Goal: Find specific page/section: Find specific page/section

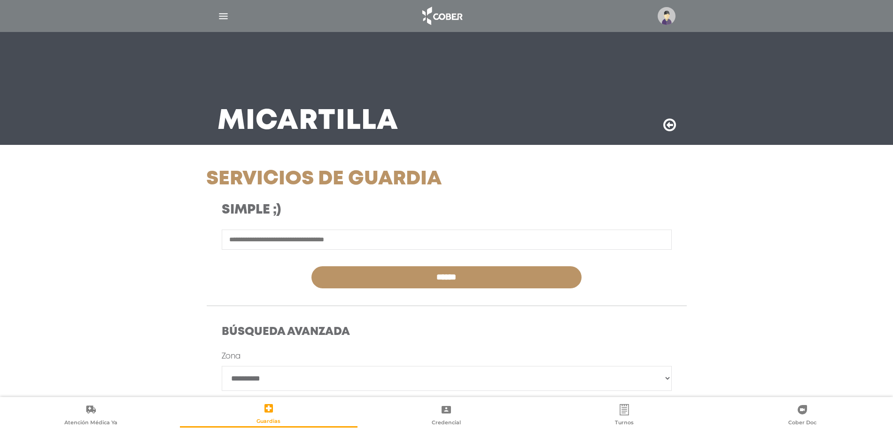
click at [666, 15] on img at bounding box center [667, 16] width 18 height 18
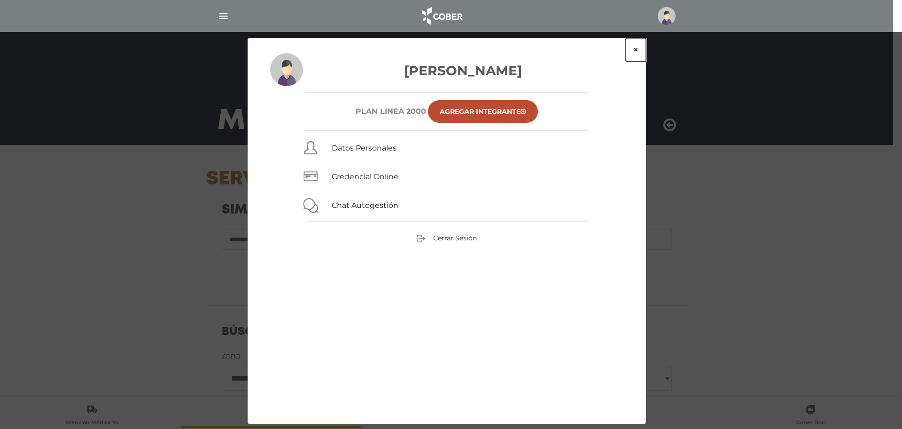
click at [641, 48] on button "×" at bounding box center [636, 49] width 20 height 23
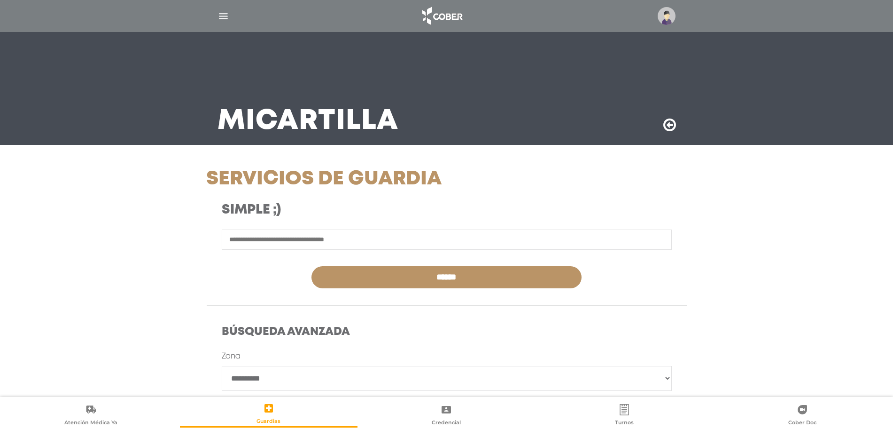
click at [227, 15] on img "button" at bounding box center [224, 16] width 12 height 12
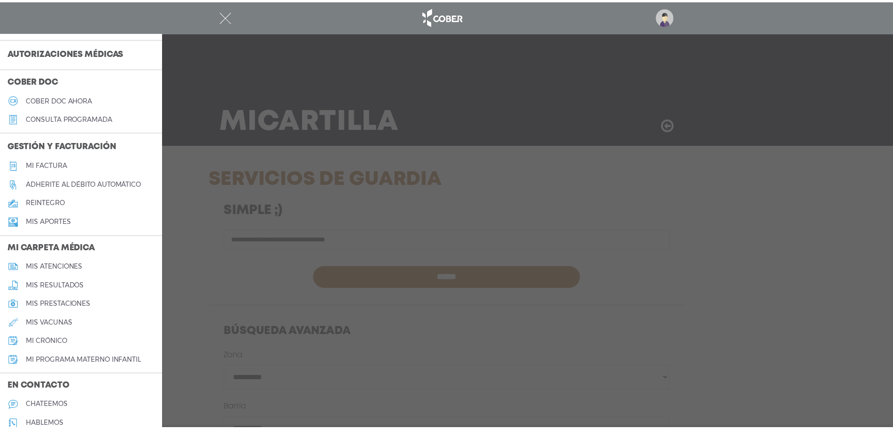
scroll to position [297, 0]
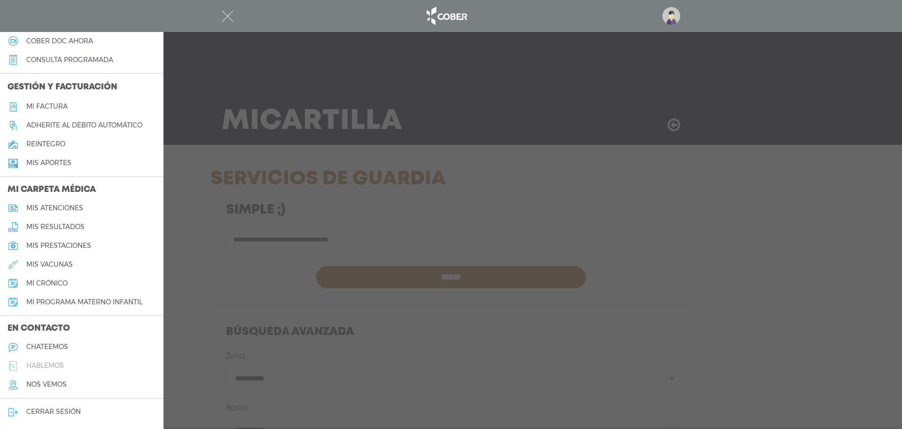
click at [44, 367] on h5 "hablemos" at bounding box center [45, 365] width 38 height 8
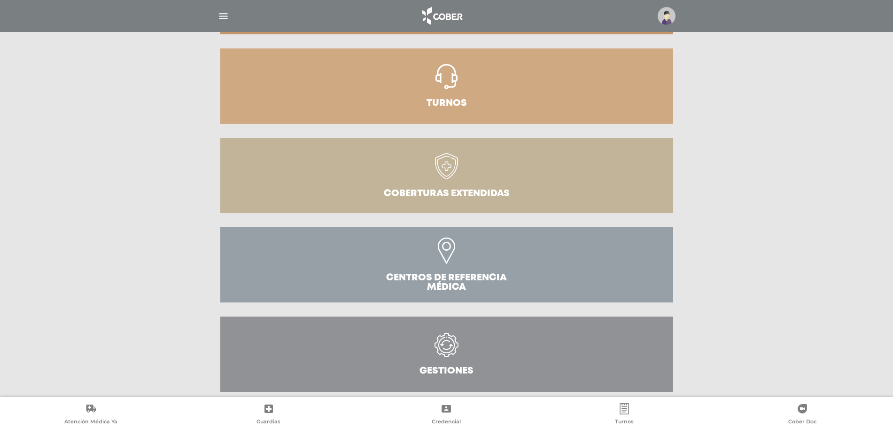
scroll to position [209, 0]
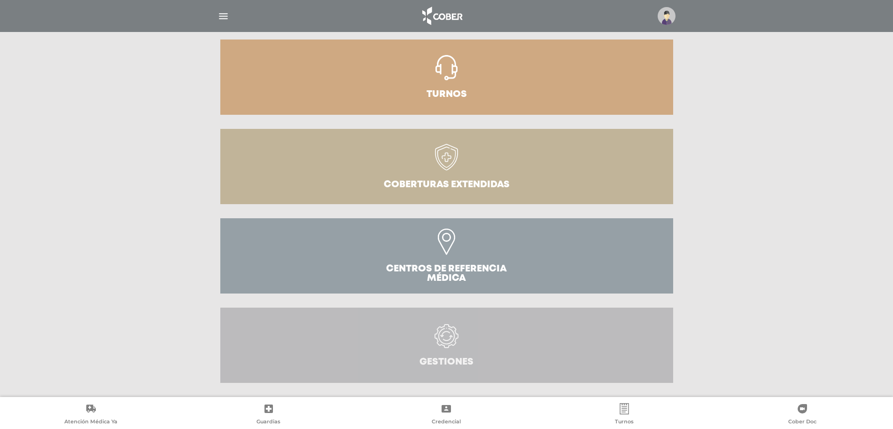
click at [437, 344] on icon at bounding box center [447, 336] width 24 height 24
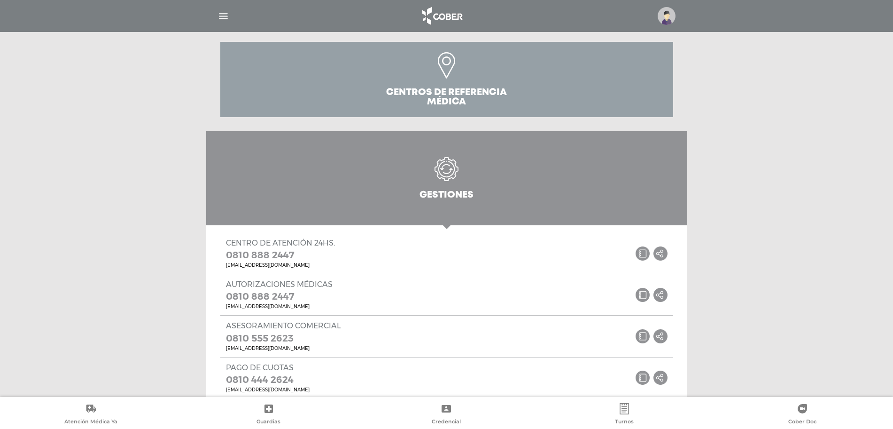
scroll to position [409, 0]
